Goal: Communication & Community: Answer question/provide support

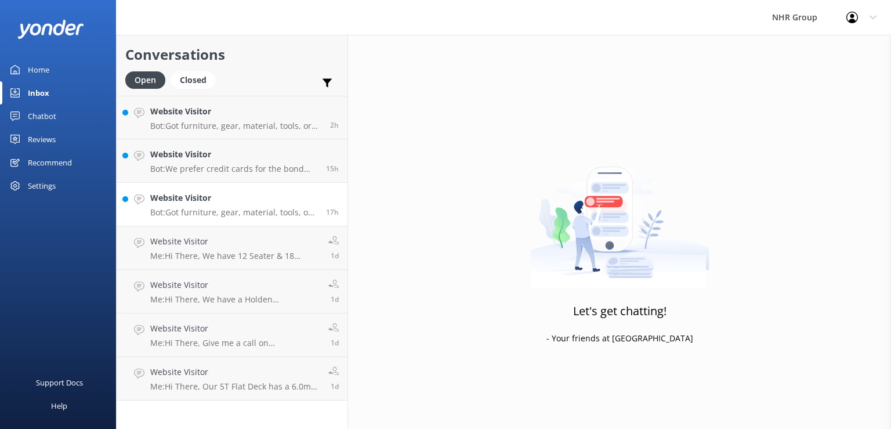
click at [186, 213] on p "Bot: Got furniture, gear, material, tools, or freight to move? Take our quiz to…" at bounding box center [233, 212] width 167 height 10
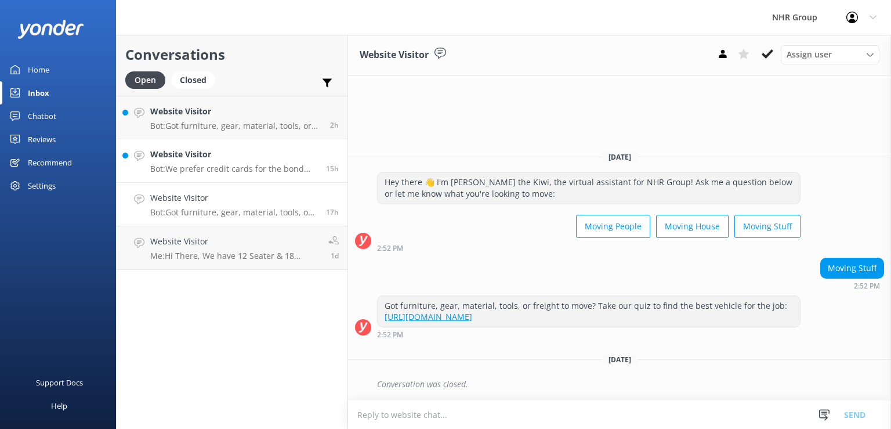
click at [238, 162] on div "Website Visitor Bot: We prefer credit cards for the bond and payment, but we al…" at bounding box center [233, 161] width 167 height 26
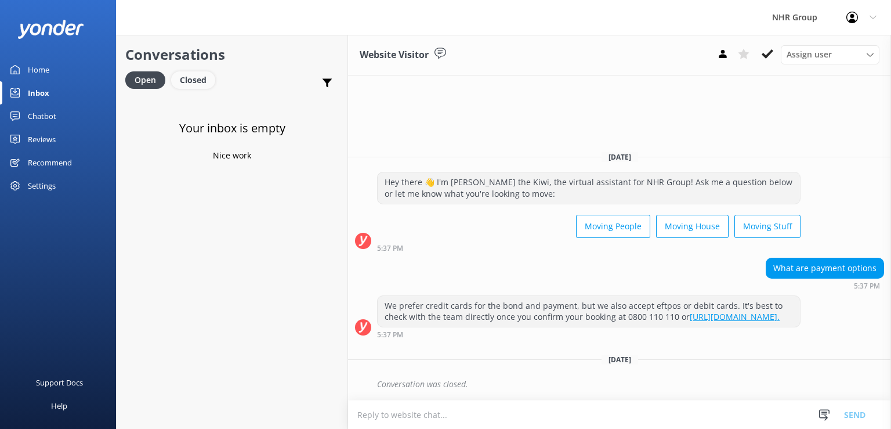
click at [199, 82] on div "Closed" at bounding box center [193, 79] width 44 height 17
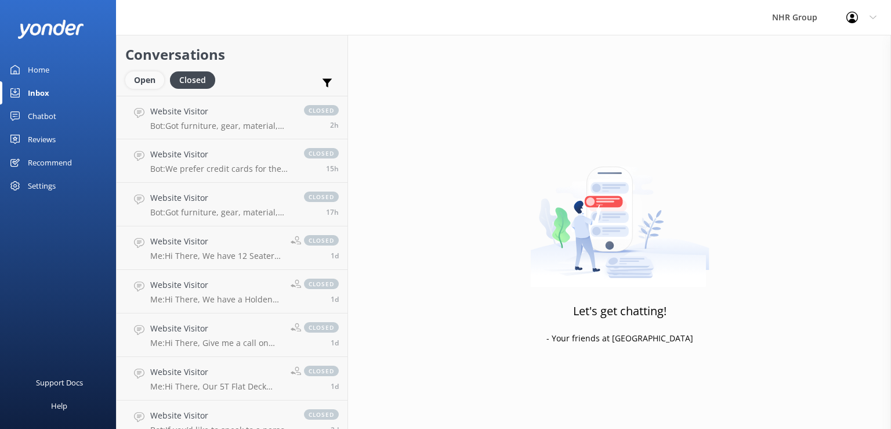
click at [140, 77] on div "Open" at bounding box center [144, 79] width 39 height 17
